Goal: Entertainment & Leisure: Consume media (video, audio)

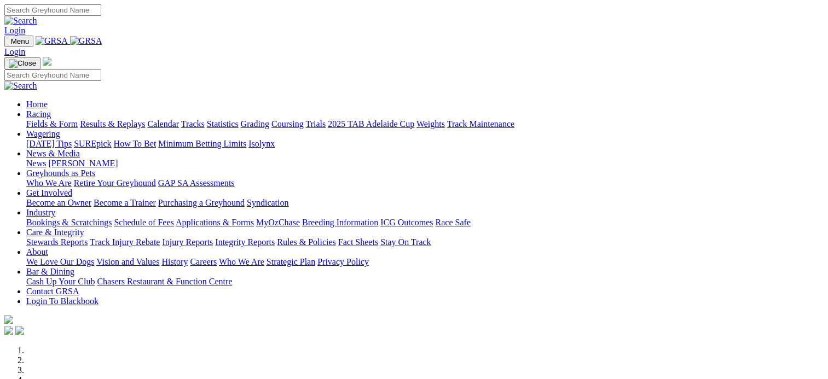
click at [145, 119] on link "Results & Replays" at bounding box center [112, 123] width 65 height 9
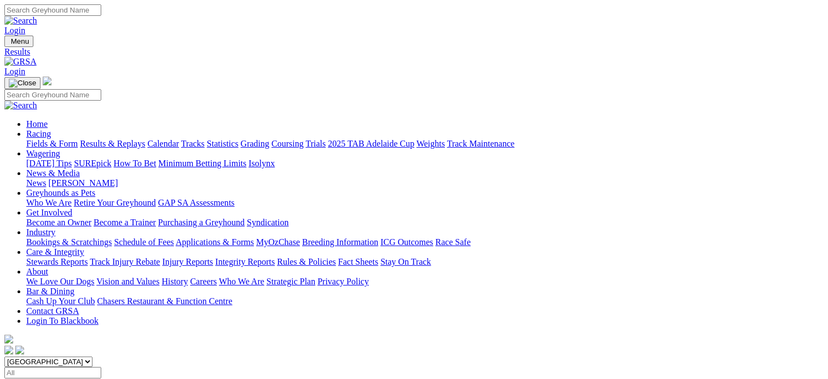
click at [49, 379] on span "SUMMARY" at bounding box center [26, 383] width 44 height 9
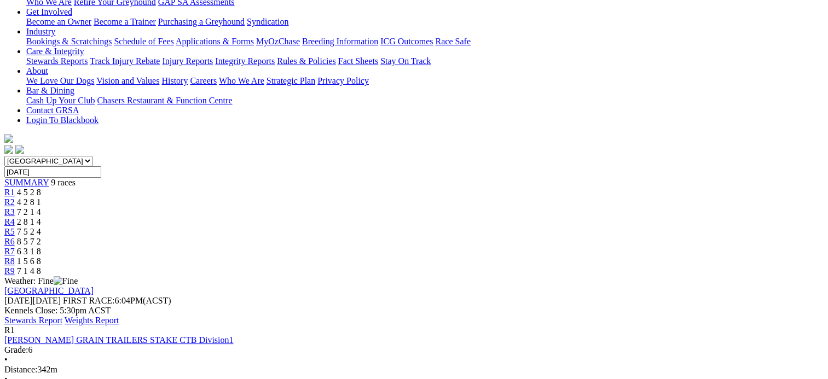
scroll to position [201, 0]
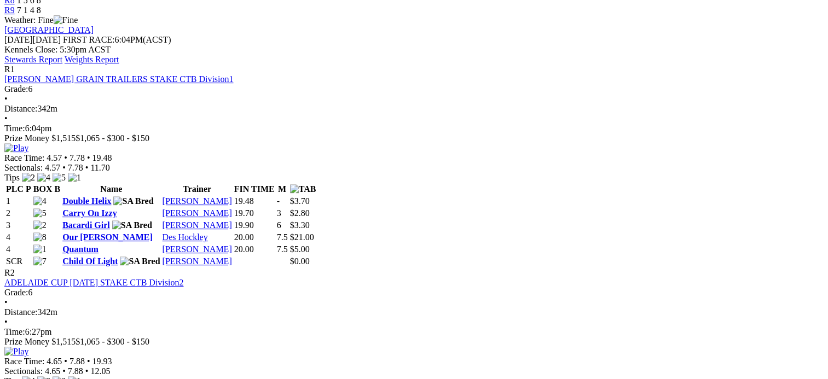
scroll to position [510, 0]
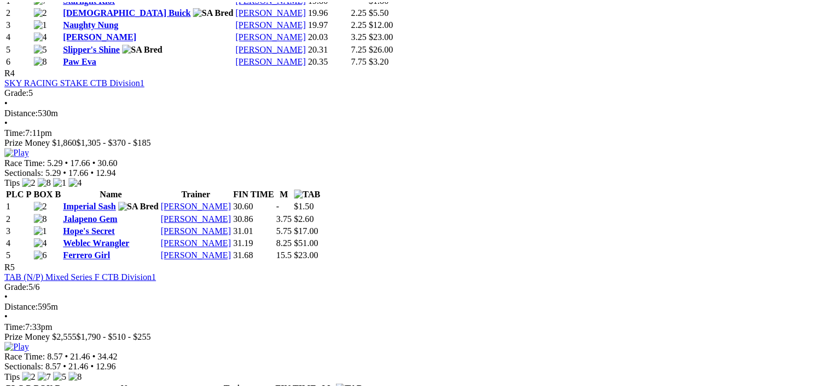
scroll to position [1064, 0]
